Goal: Navigation & Orientation: Find specific page/section

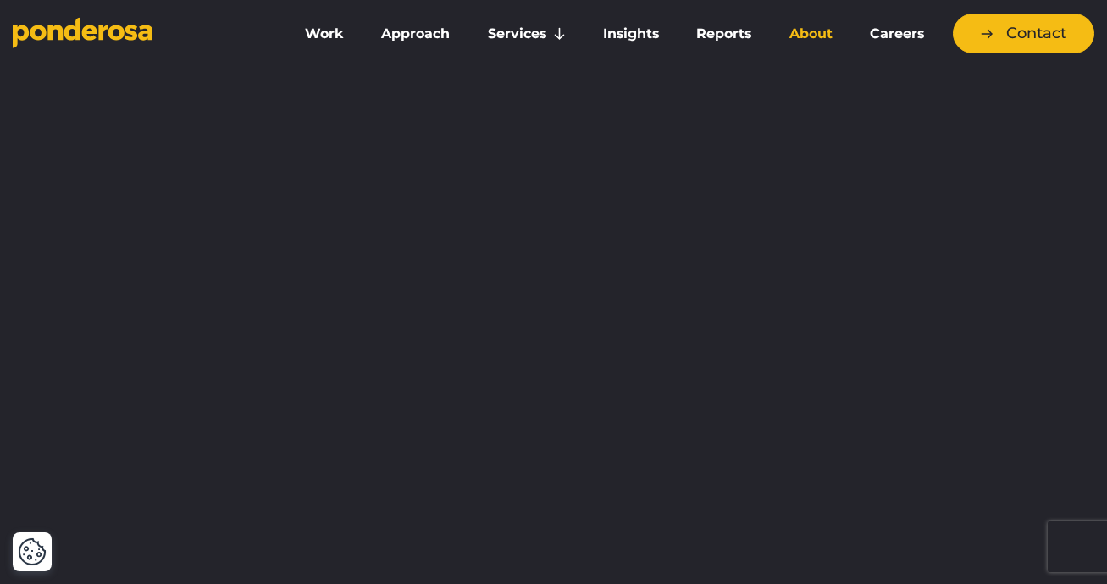
click at [824, 31] on link "About" at bounding box center [811, 34] width 74 height 36
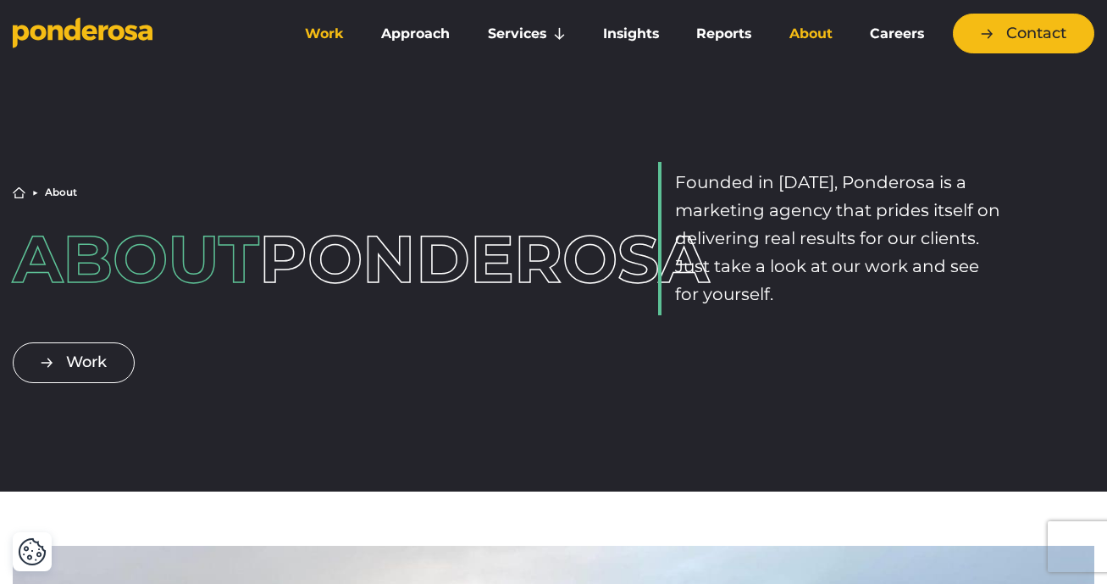
click at [326, 30] on link "Work" at bounding box center [324, 34] width 69 height 36
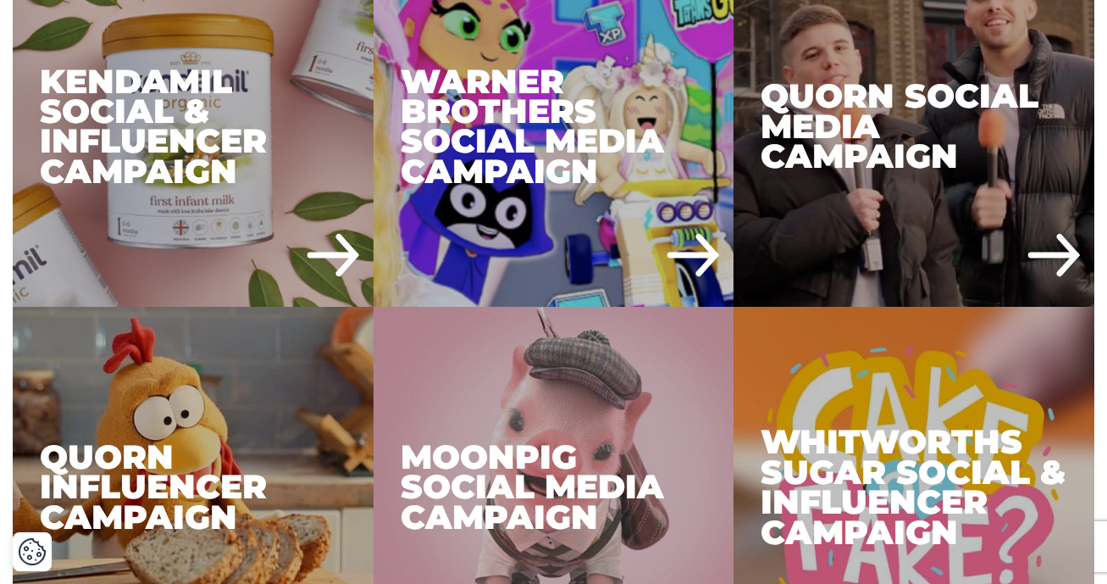
scroll to position [2451, 0]
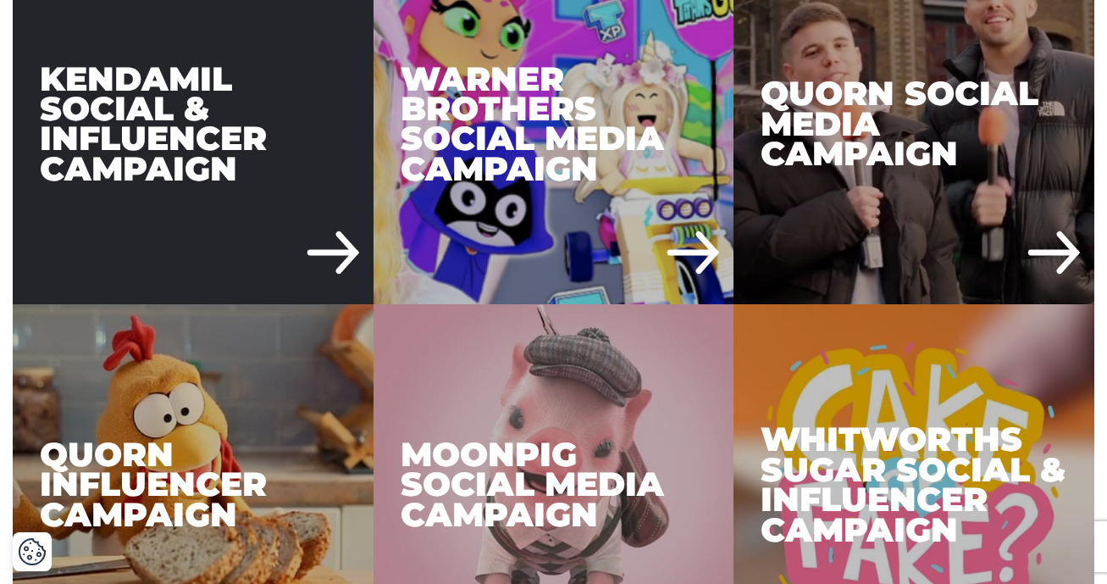
click at [296, 113] on div "Kendamil Social & Influencer Campaign" at bounding box center [193, 124] width 361 height 361
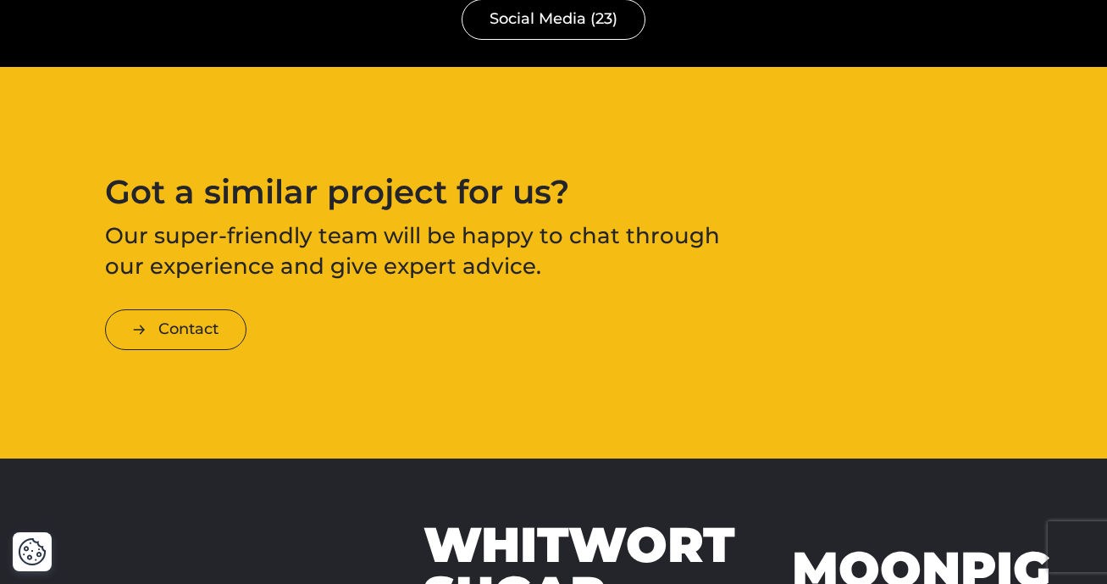
scroll to position [3501, 0]
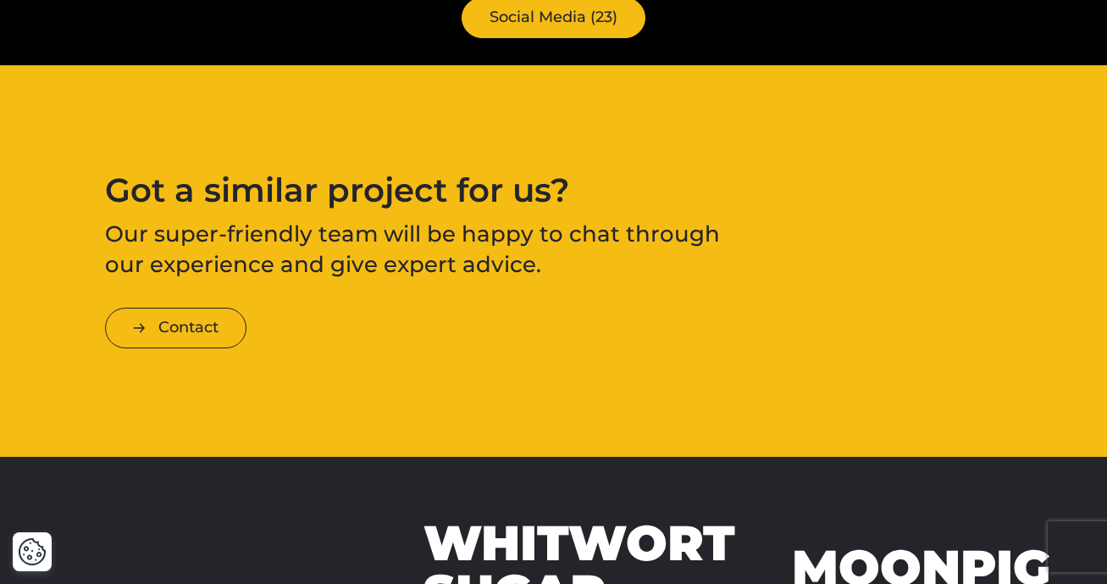
click at [565, 9] on link "Social Media (23)" at bounding box center [554, 17] width 184 height 40
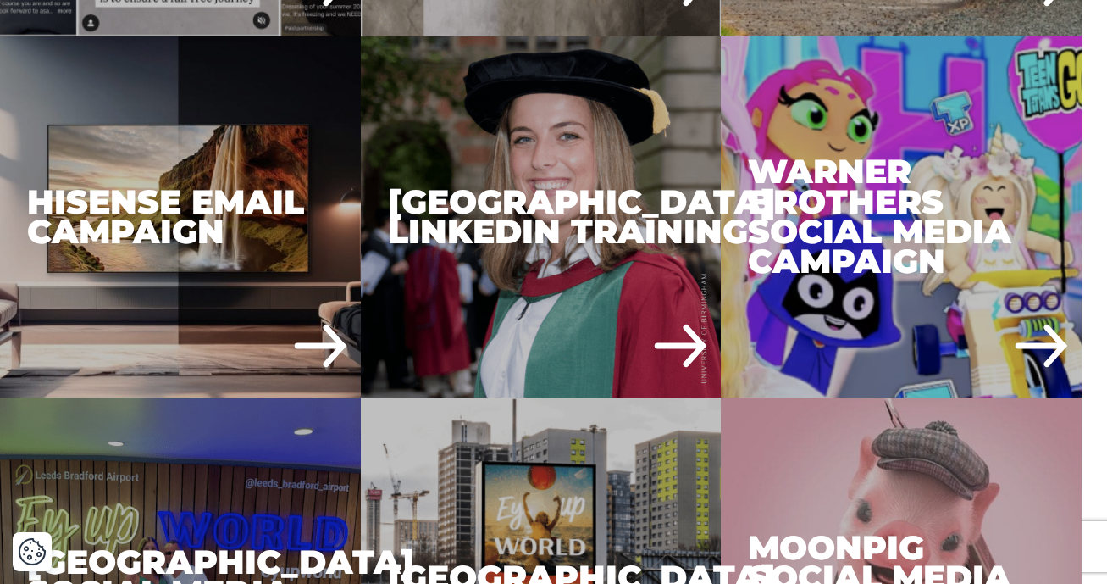
scroll to position [910, 0]
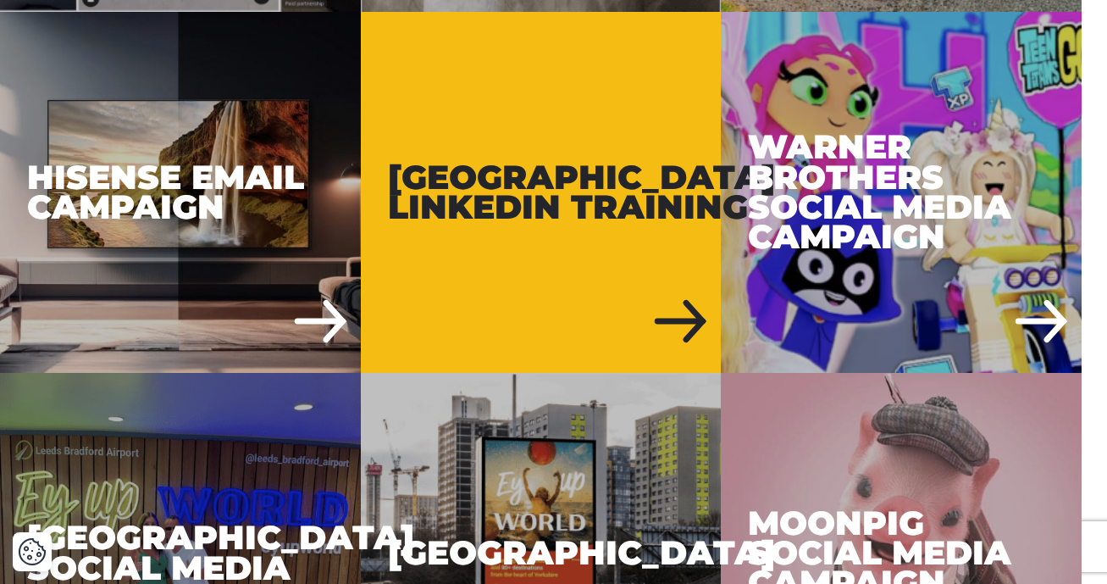
click at [435, 300] on div "[GEOGRAPHIC_DATA] LinkedIn Training" at bounding box center [541, 192] width 361 height 361
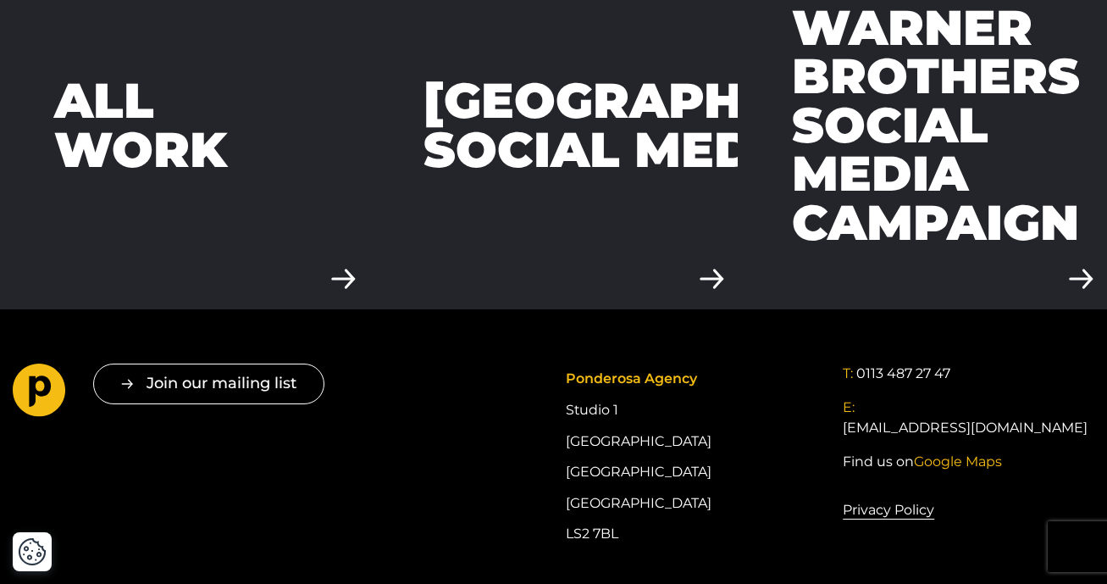
scroll to position [4496, 0]
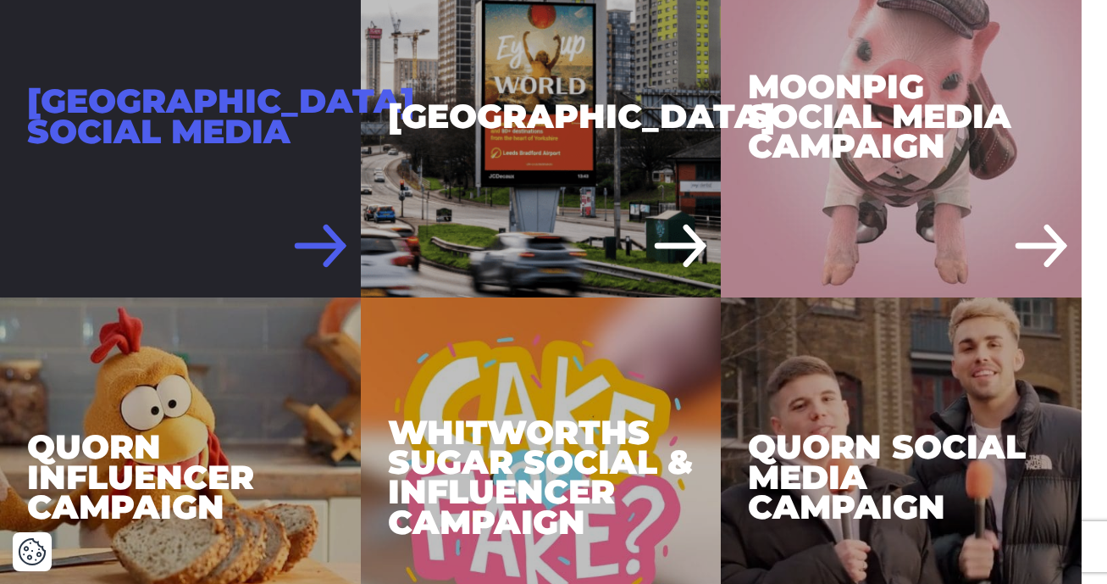
click at [238, 166] on div "[GEOGRAPHIC_DATA] Social Media" at bounding box center [180, 116] width 361 height 361
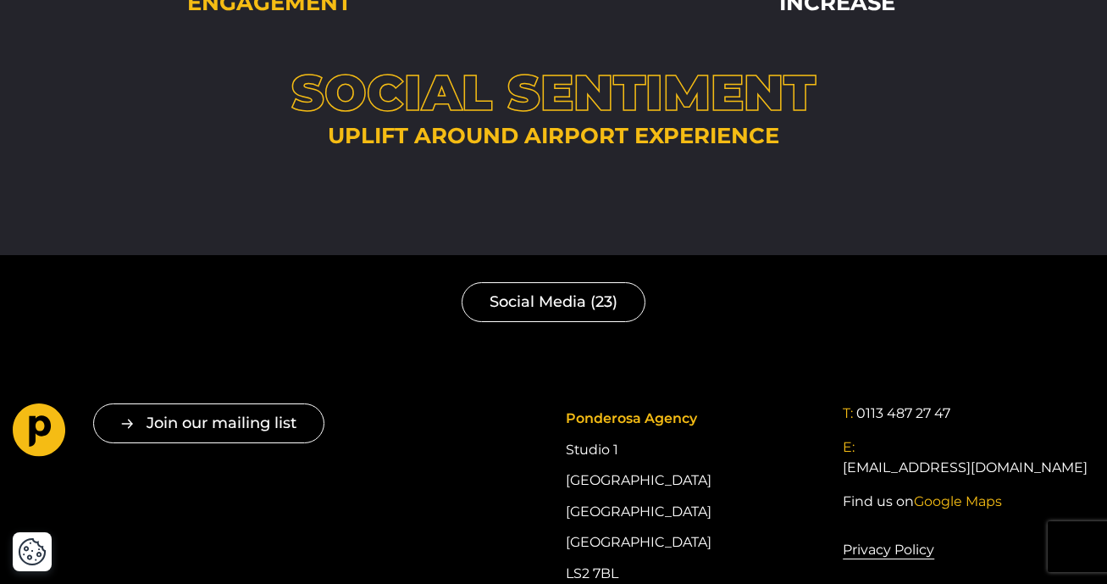
scroll to position [4034, 0]
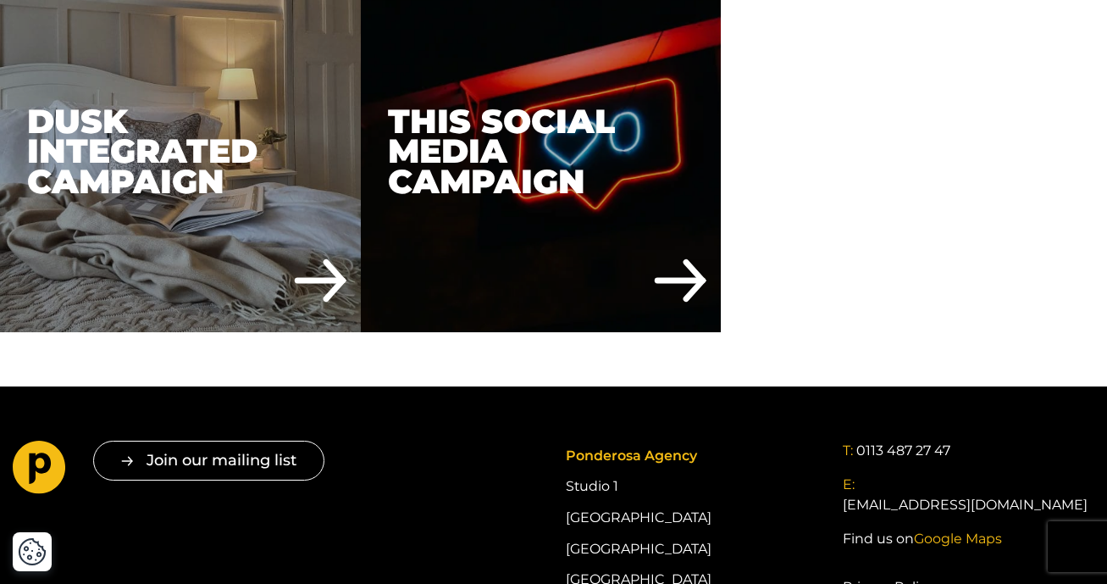
scroll to position [3116, 0]
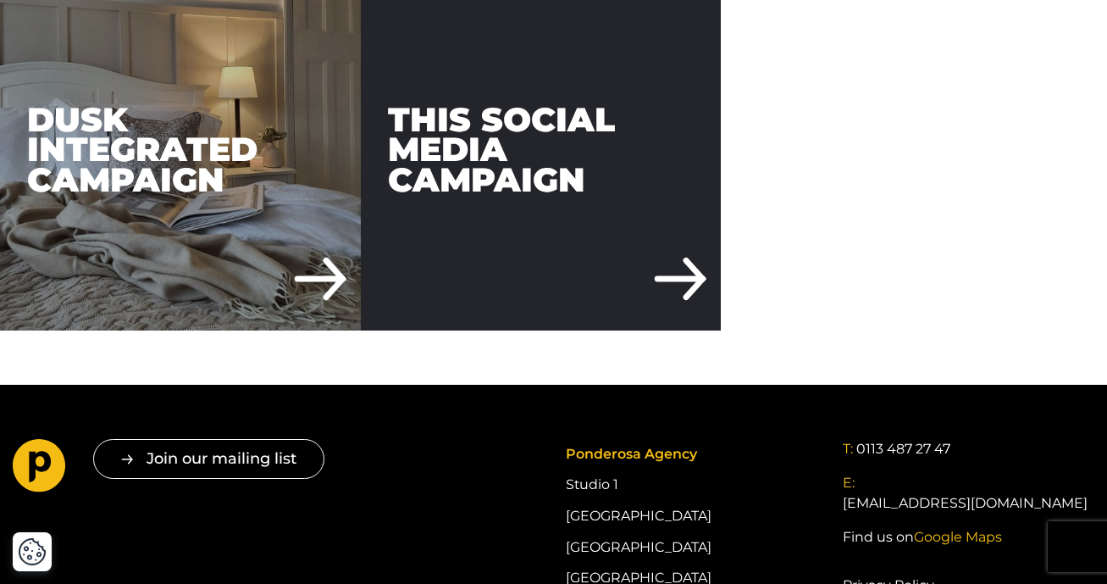
click at [585, 141] on div "THIS Social Media Campaign" at bounding box center [541, 149] width 361 height 361
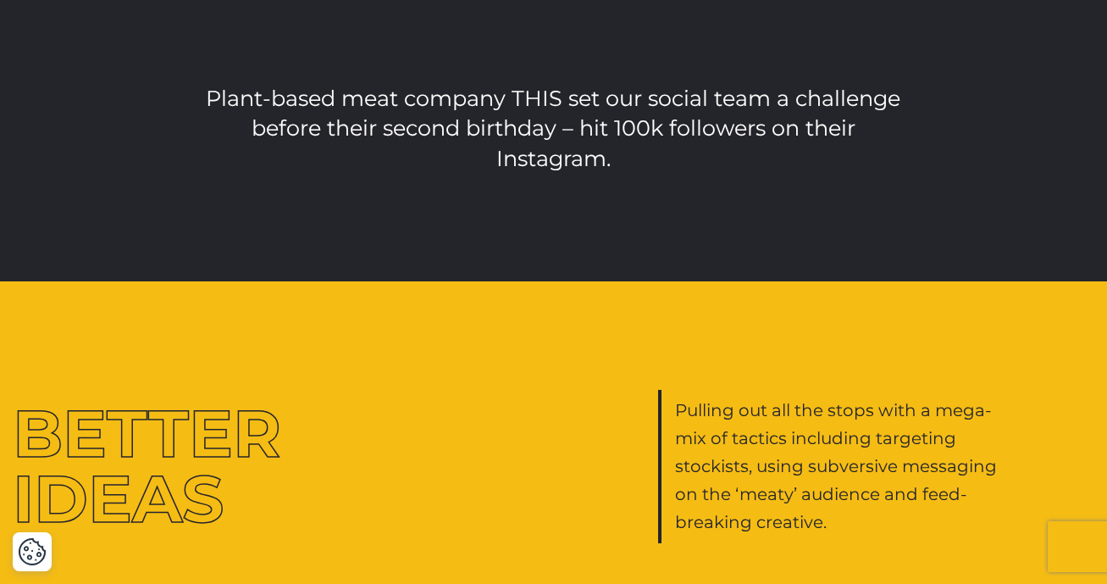
scroll to position [1423, 0]
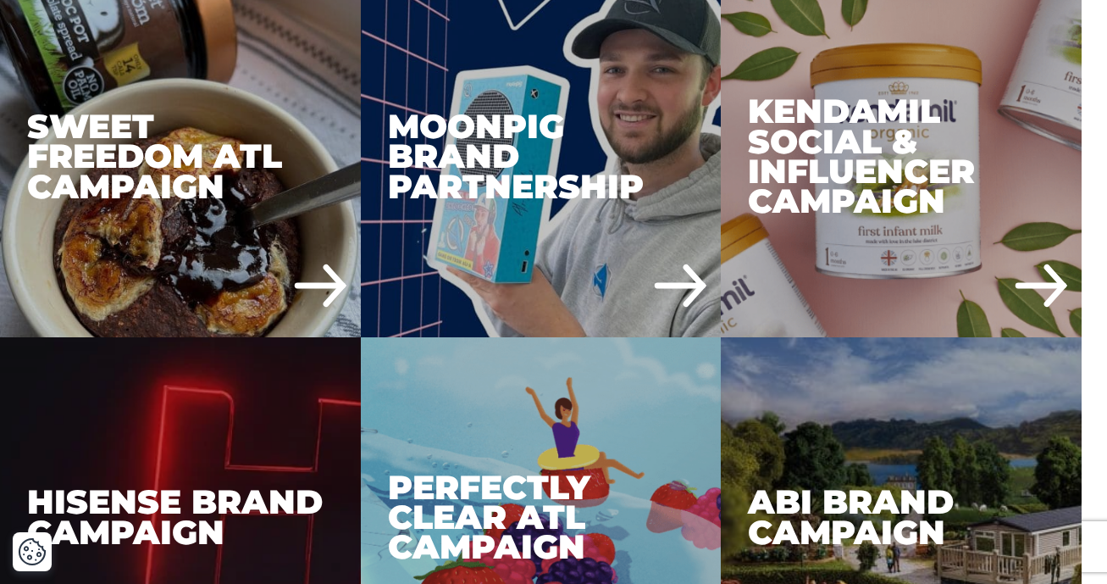
scroll to position [2027, 0]
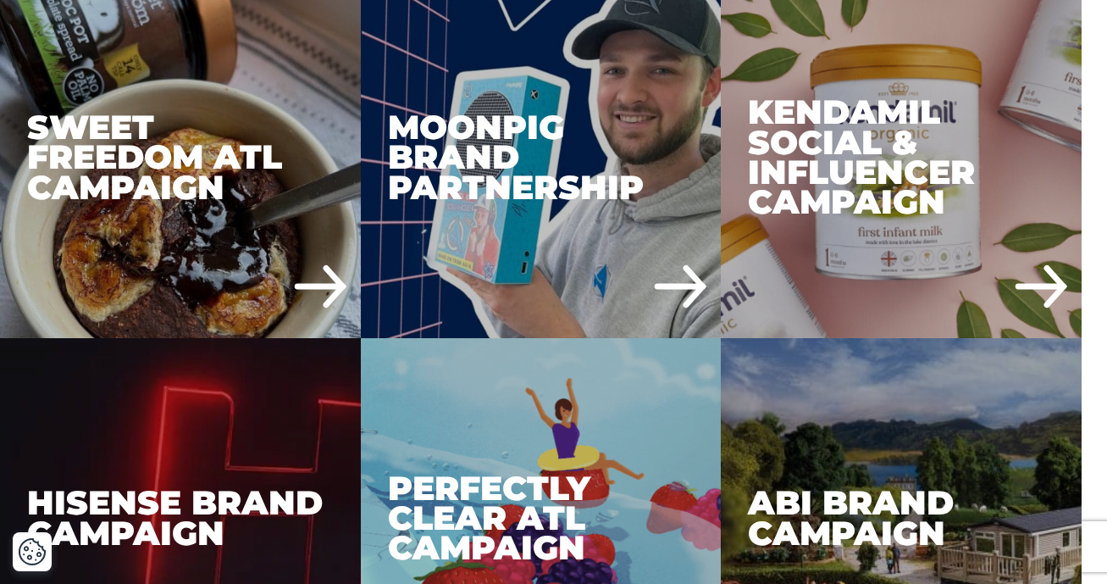
click at [1015, 234] on div "Kendamil Social & Influencer Campaign" at bounding box center [901, 157] width 361 height 361
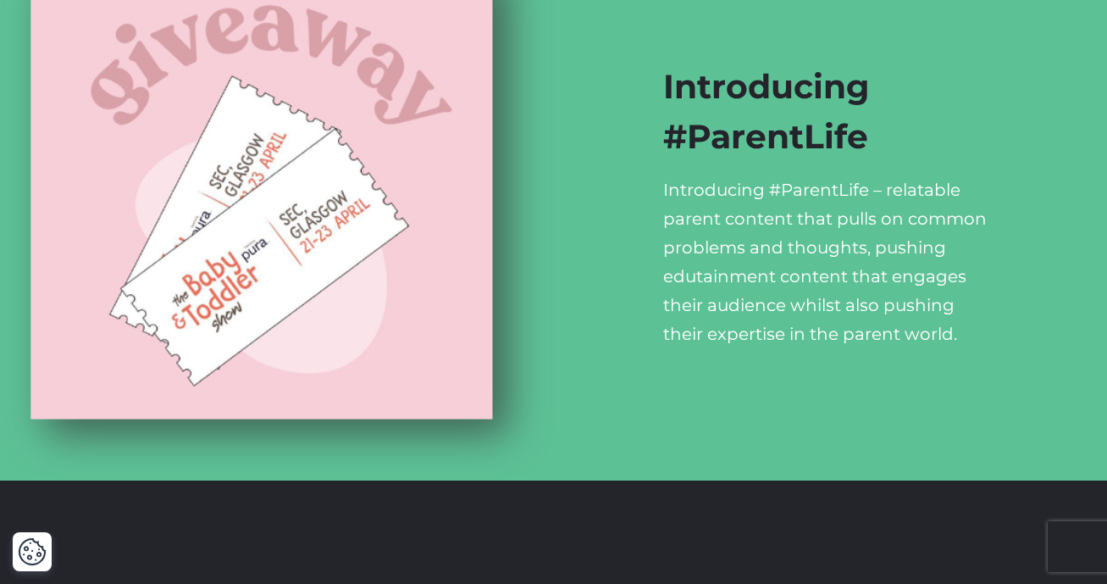
scroll to position [1873, 0]
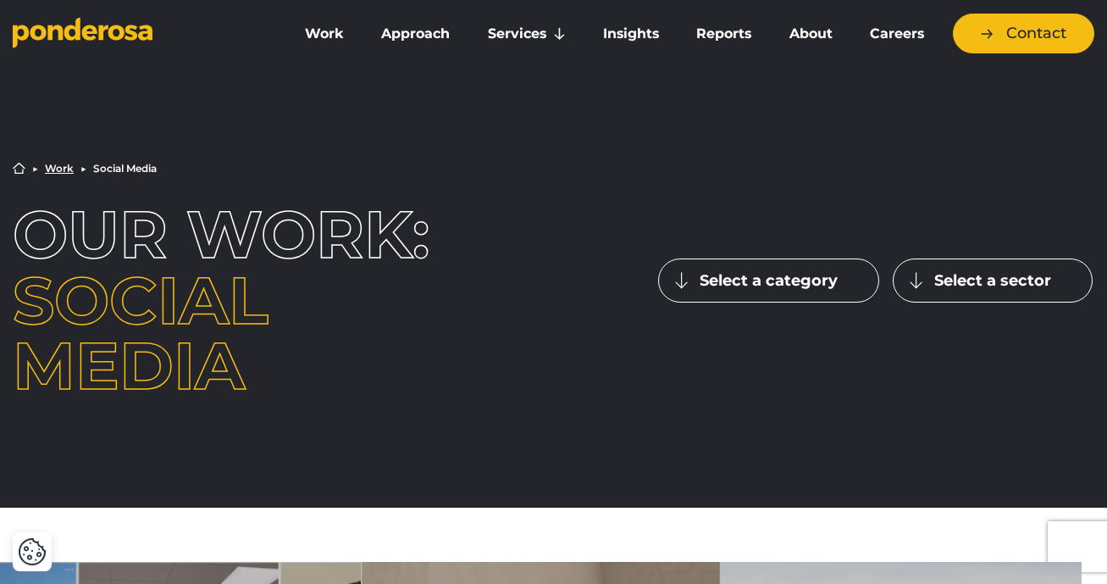
click at [822, 269] on button "Select a category" at bounding box center [768, 280] width 221 height 44
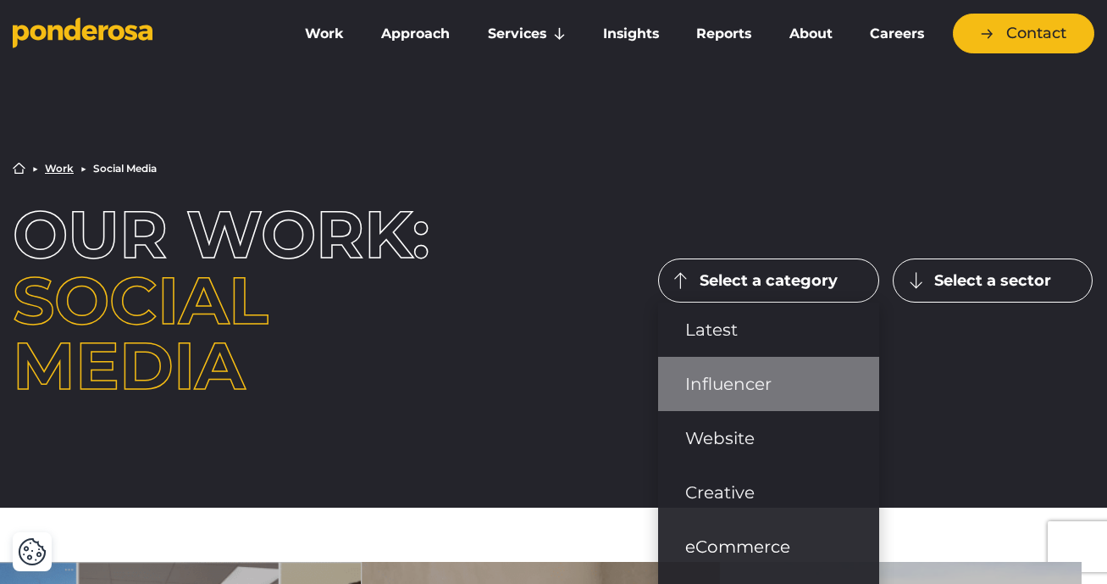
click at [777, 383] on link "Influencer" at bounding box center [768, 384] width 221 height 54
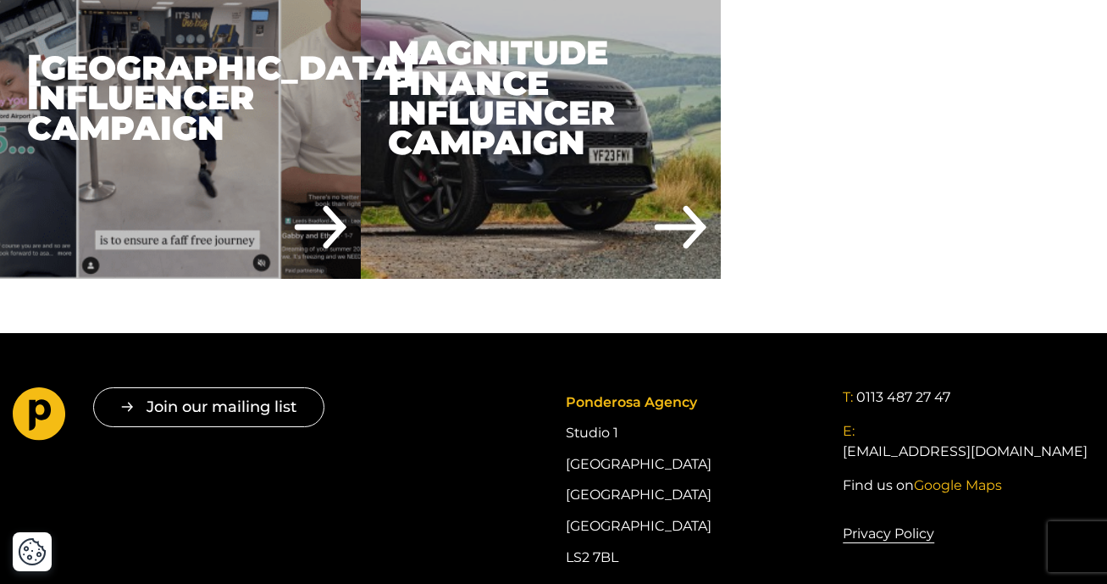
scroll to position [579, 0]
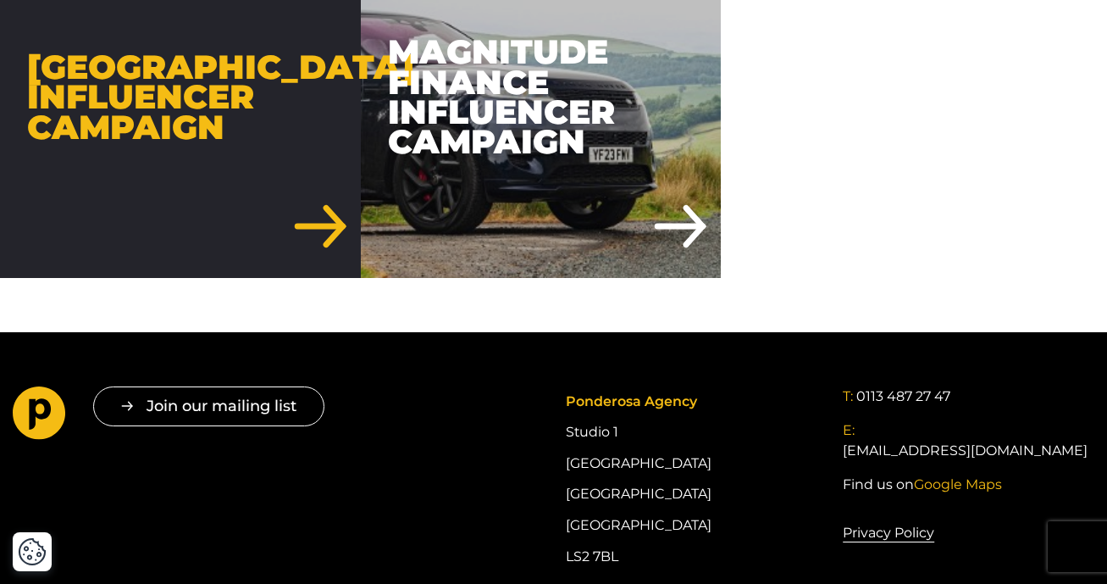
click at [253, 103] on div "[GEOGRAPHIC_DATA] Influencer Campaign" at bounding box center [180, 97] width 361 height 361
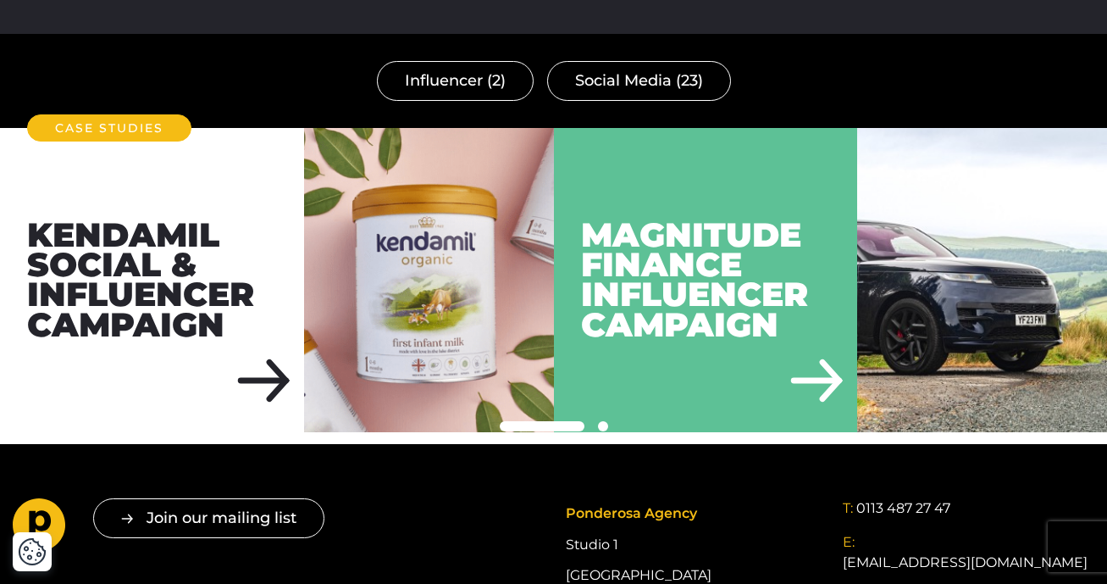
scroll to position [4167, 0]
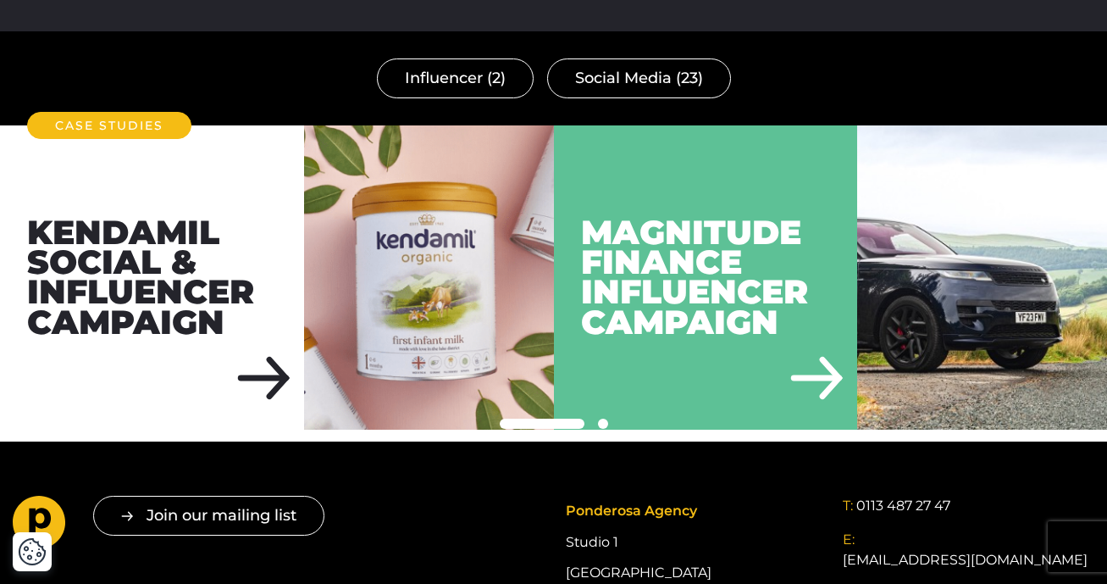
click at [1052, 295] on img at bounding box center [982, 277] width 250 height 304
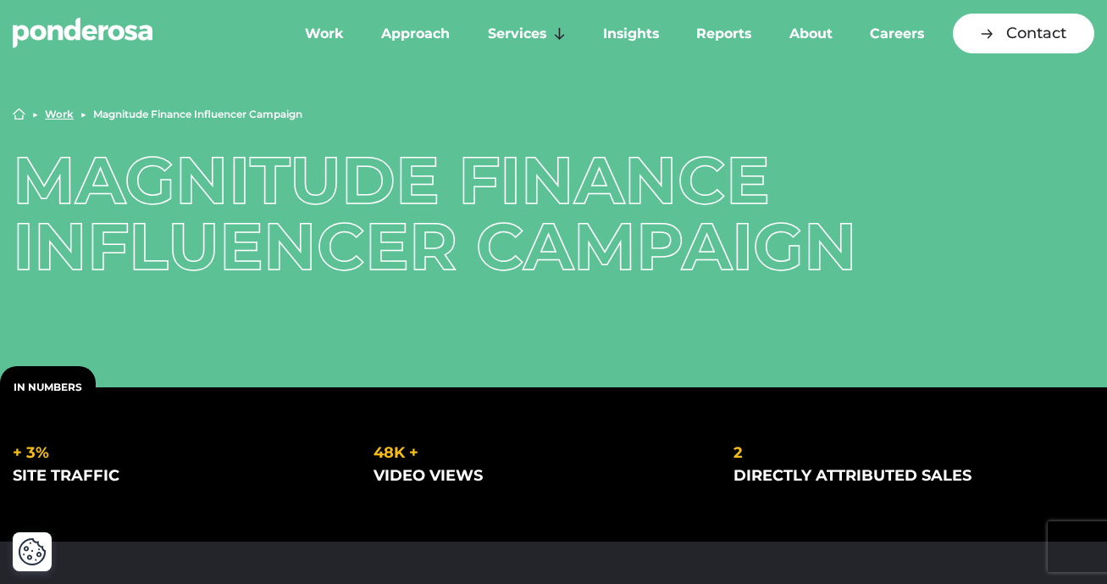
click at [90, 33] on icon "Go to homepage" at bounding box center [89, 32] width 15 height 15
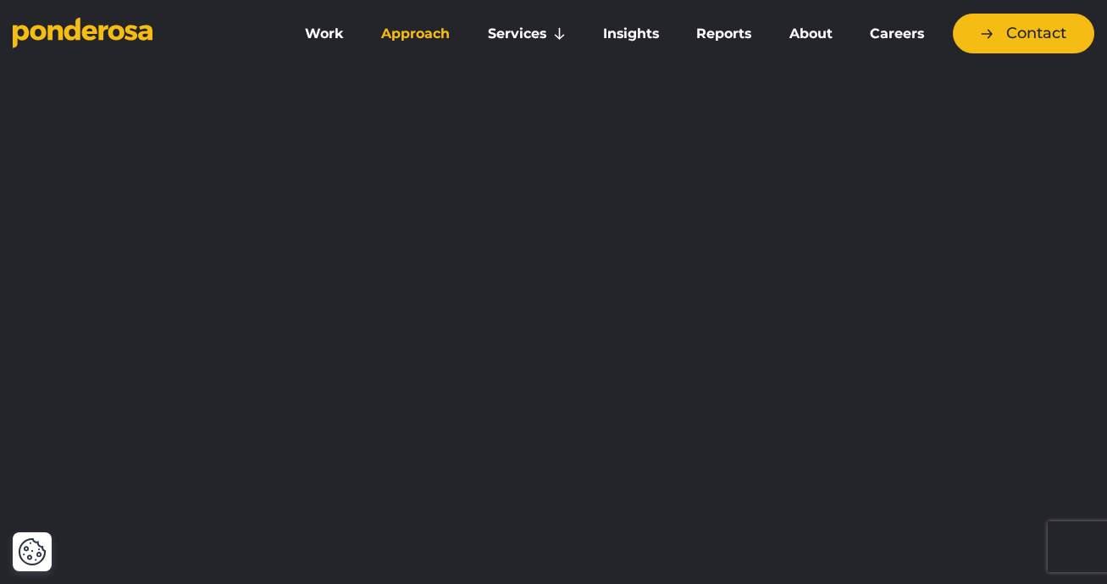
click at [402, 35] on link "Approach" at bounding box center [415, 34] width 99 height 36
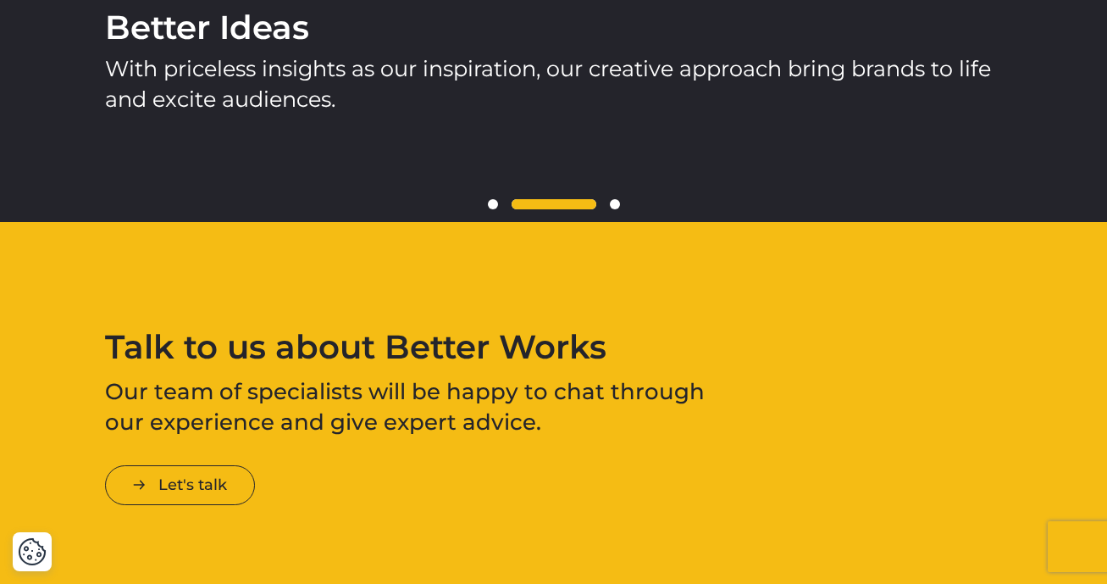
scroll to position [2474, 0]
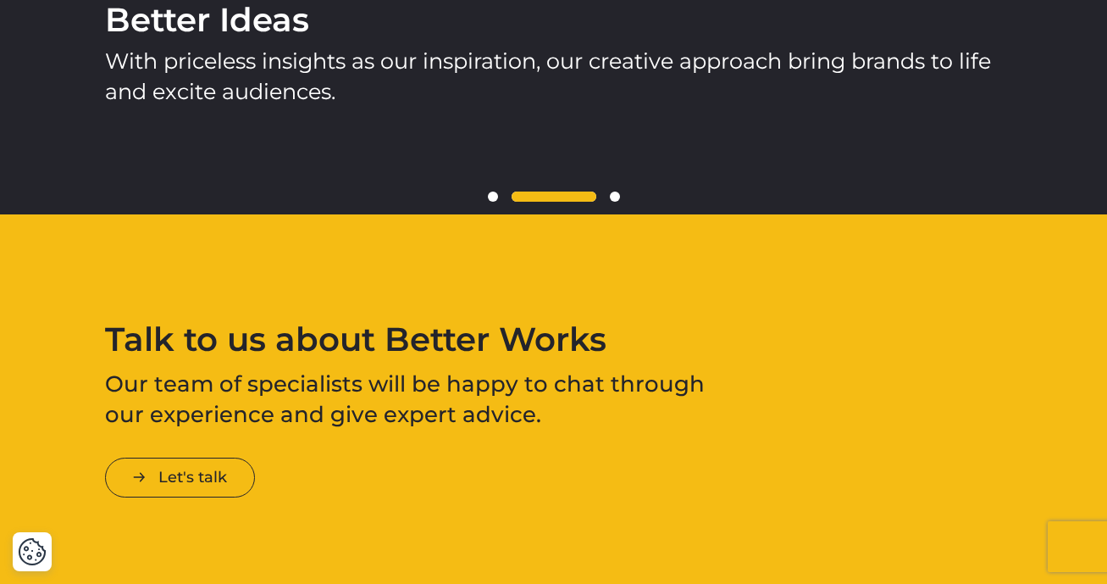
click at [617, 197] on span at bounding box center [615, 196] width 10 height 10
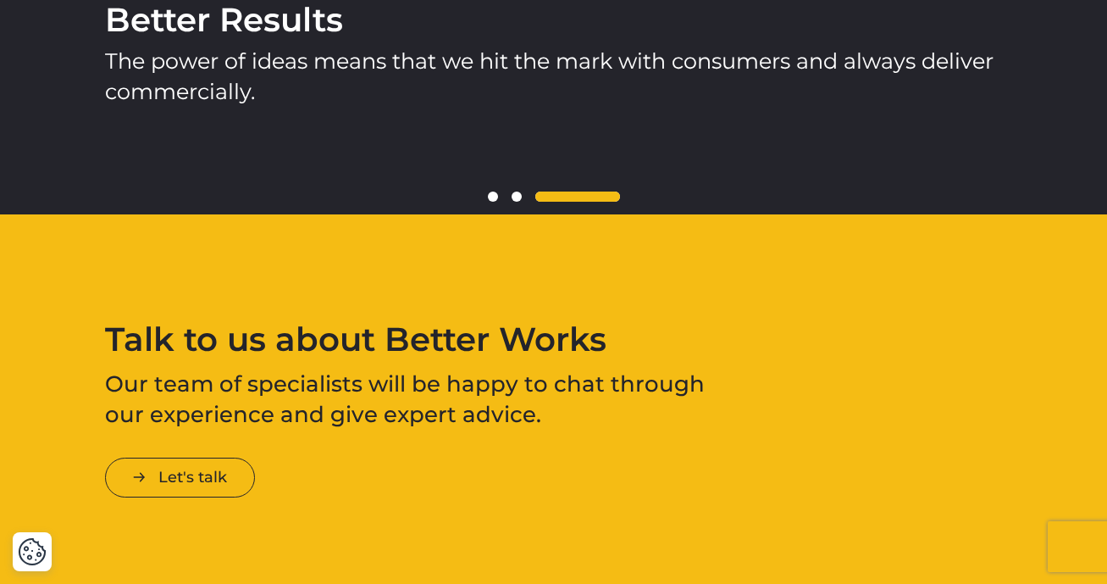
click at [494, 197] on span at bounding box center [493, 196] width 10 height 10
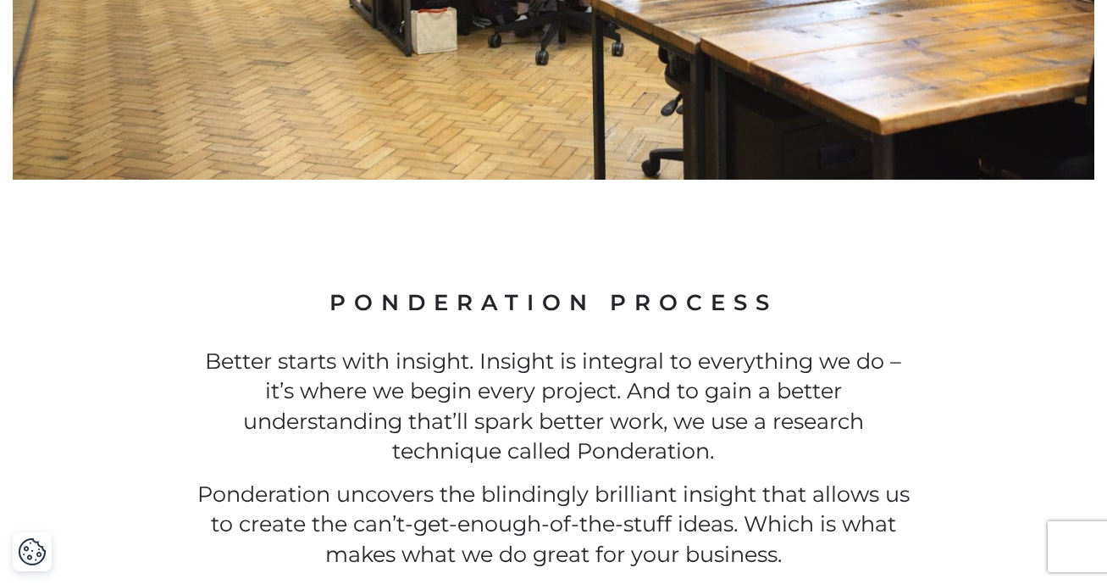
scroll to position [0, 0]
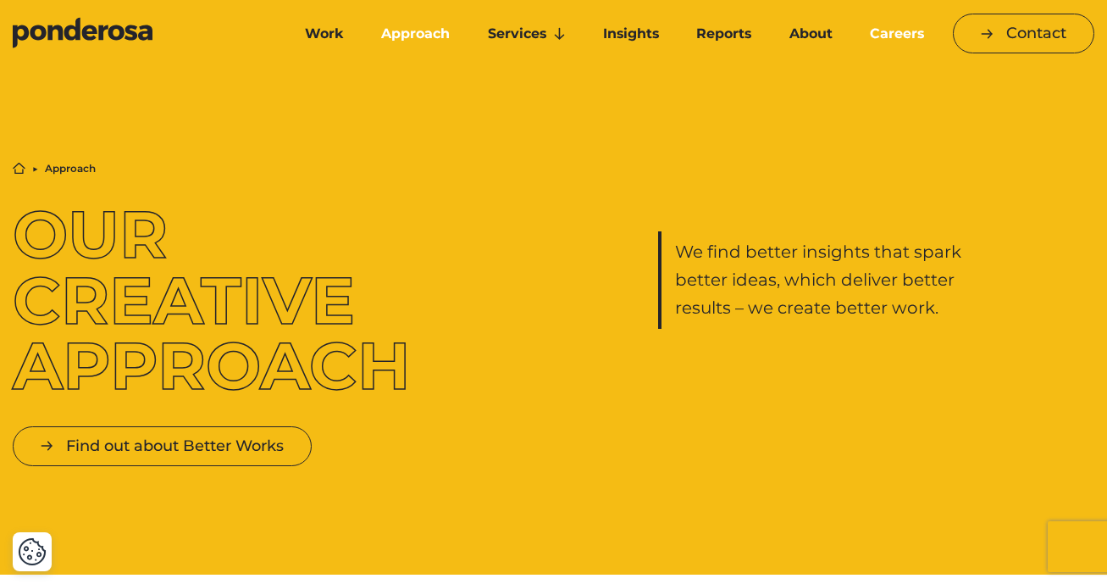
click at [879, 34] on link "Careers" at bounding box center [897, 34] width 85 height 36
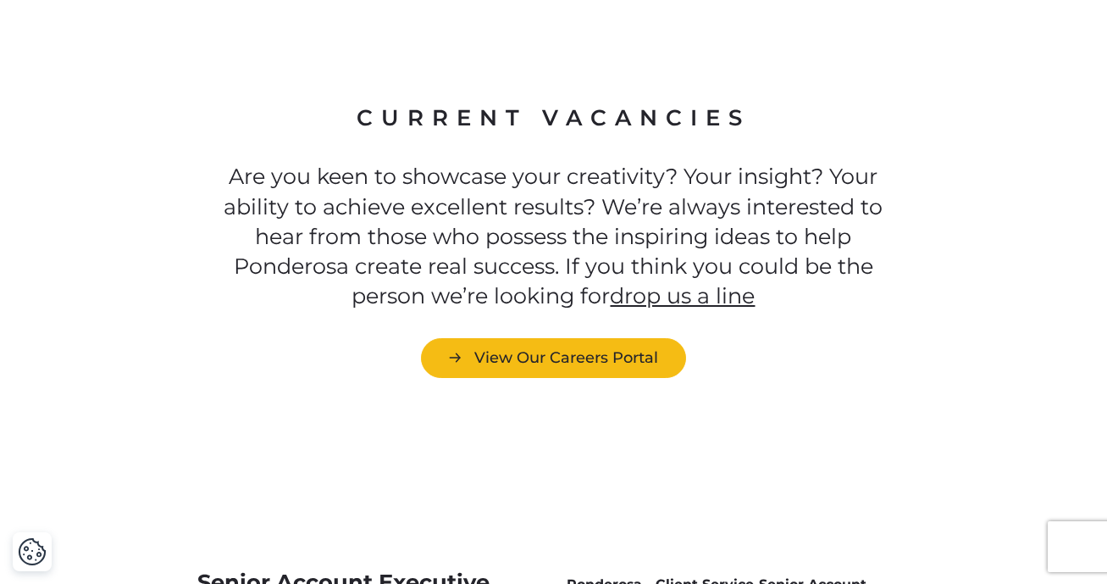
scroll to position [4567, 0]
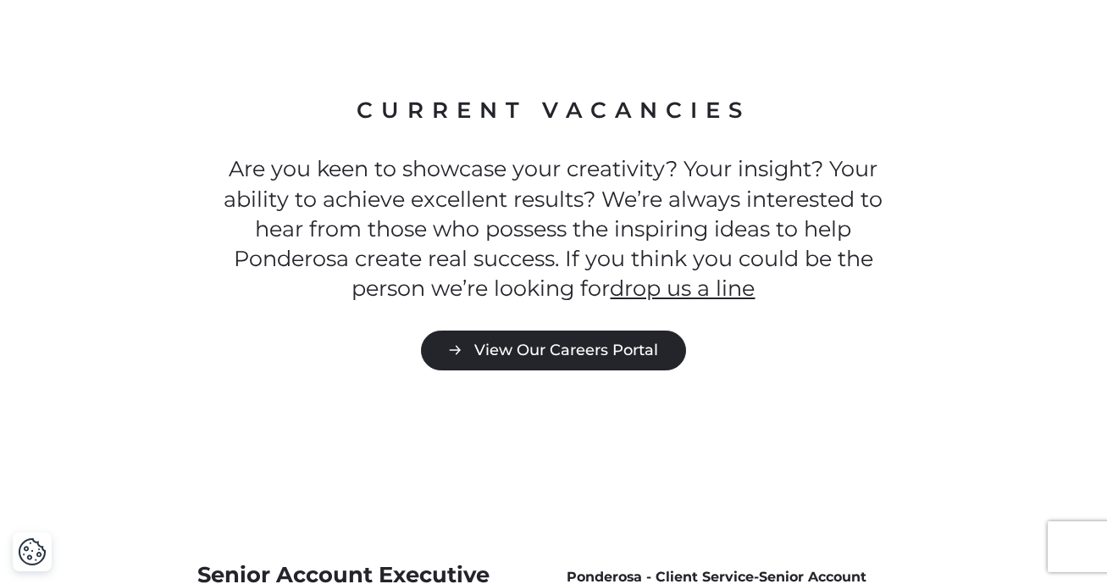
click at [663, 330] on link "View Our Careers Portal" at bounding box center [553, 350] width 265 height 40
